Goal: Task Accomplishment & Management: Manage account settings

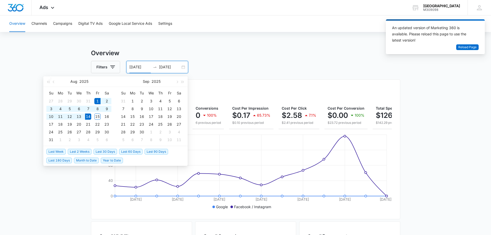
click at [182, 68] on div "[DATE] [DATE]" at bounding box center [157, 67] width 62 height 12
type input "[DATE]"
click at [90, 161] on span "Month to Date" at bounding box center [86, 160] width 25 height 6
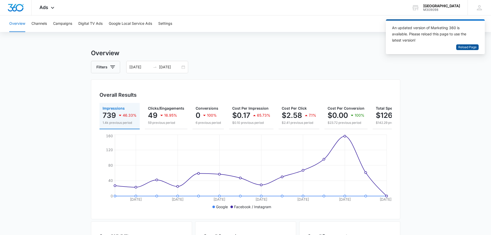
click at [468, 49] on span "Reload Page" at bounding box center [467, 47] width 18 height 5
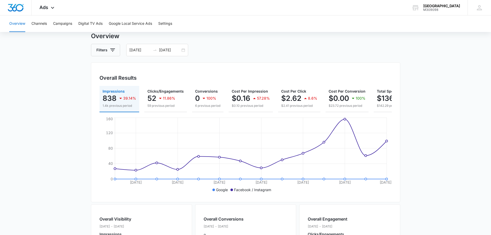
scroll to position [17, 0]
click at [183, 51] on div "[DATE] [DATE]" at bounding box center [157, 50] width 62 height 12
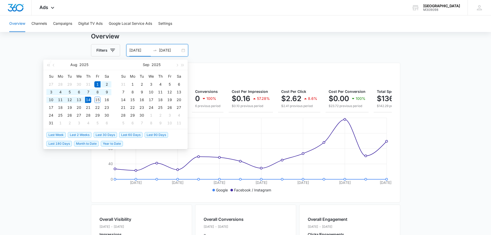
type input "[DATE]"
click at [85, 143] on span "Month to Date" at bounding box center [86, 144] width 25 height 6
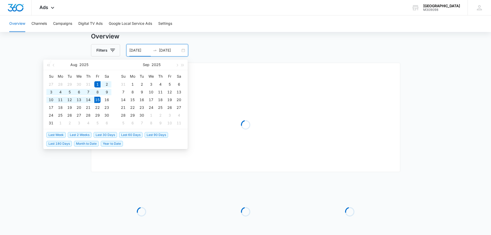
type input "08/15/2025"
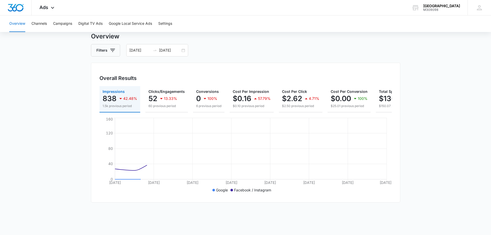
click at [72, 113] on main "Overview Filters 08/01/2025 08/15/2025 Overall Results Impressions 838 42.48% 1…" at bounding box center [245, 165] width 491 height 267
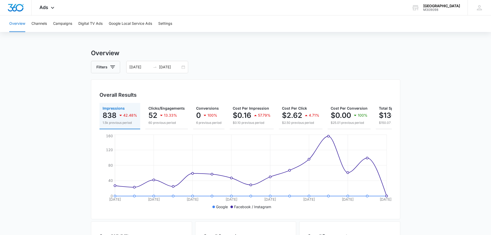
scroll to position [34, 0]
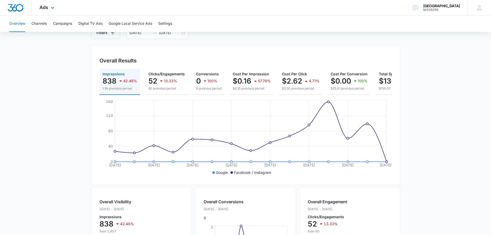
click at [49, 9] on div "Ads Apps Reputation Forms CRM Email Social Payments POS Content Ads Intelligenc…" at bounding box center [48, 7] width 32 height 15
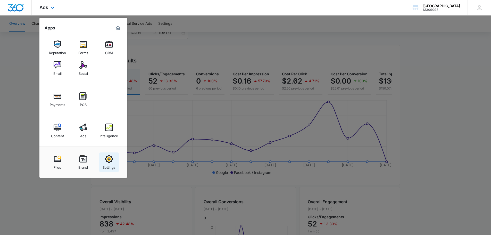
click at [108, 159] on img at bounding box center [109, 159] width 8 height 8
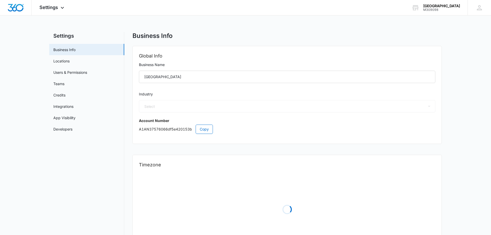
select select "52"
select select "US"
select select "America/Los_Angeles"
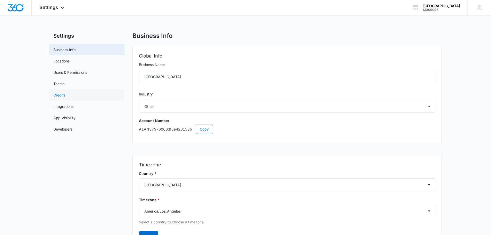
click at [62, 94] on link "Credits" at bounding box center [59, 94] width 12 height 5
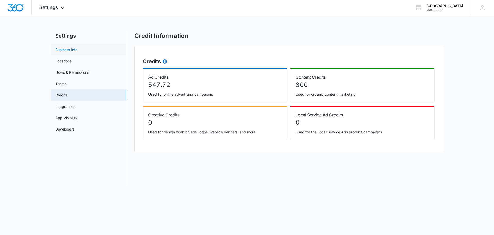
click at [72, 51] on link "Business Info" at bounding box center [66, 49] width 22 height 5
select select "52"
select select "US"
select select "America/Los_Angeles"
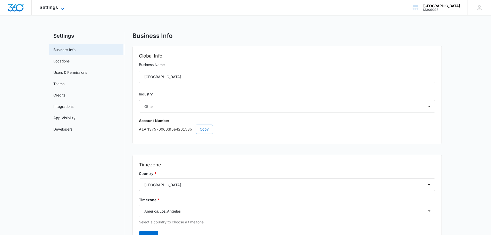
click at [64, 8] on icon at bounding box center [62, 9] width 6 height 6
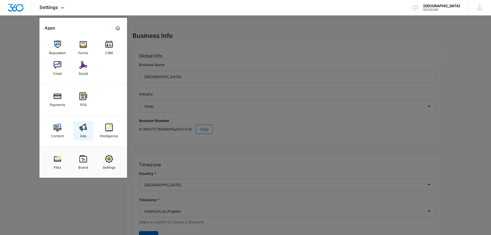
click at [85, 131] on div "Ads" at bounding box center [83, 134] width 6 height 7
